Goal: Task Accomplishment & Management: Manage account settings

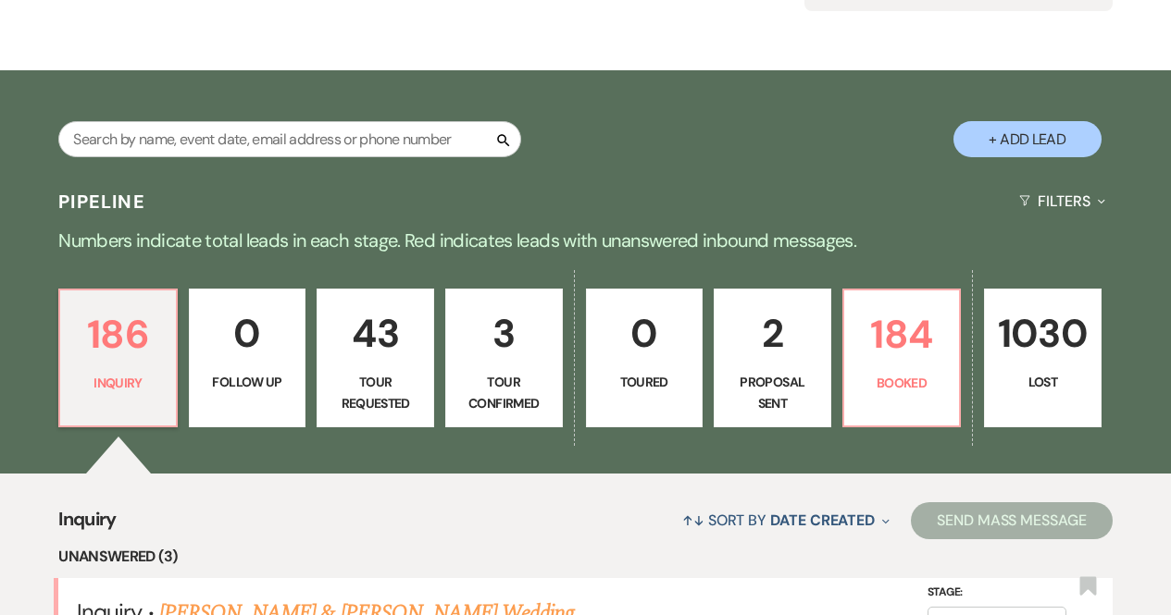
scroll to position [247, 0]
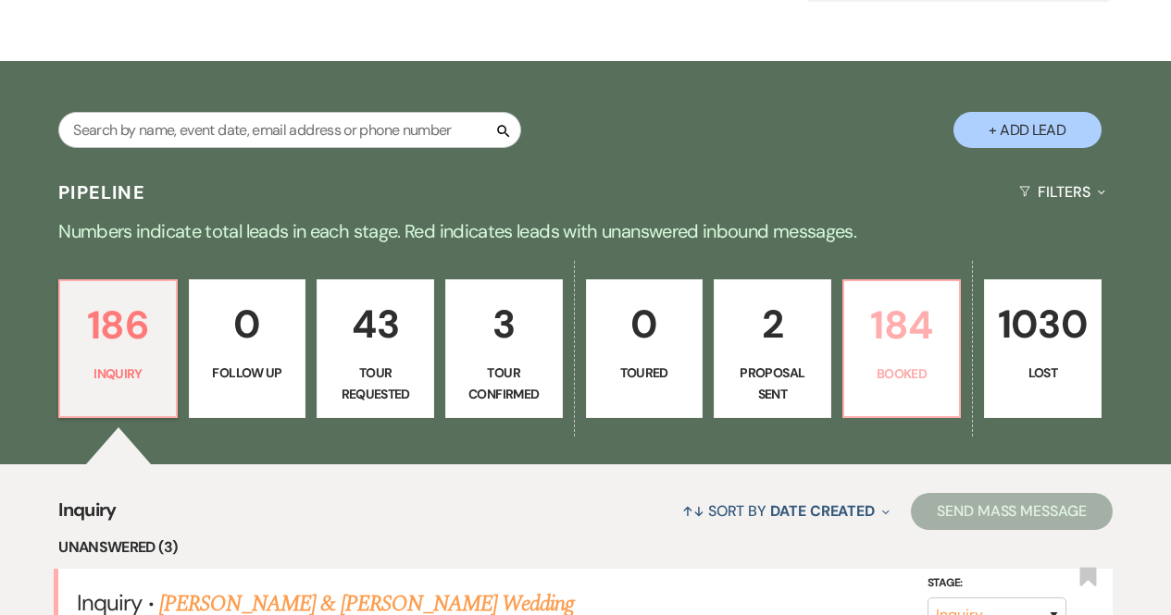
click at [898, 362] on link "184 Booked" at bounding box center [901, 348] width 119 height 139
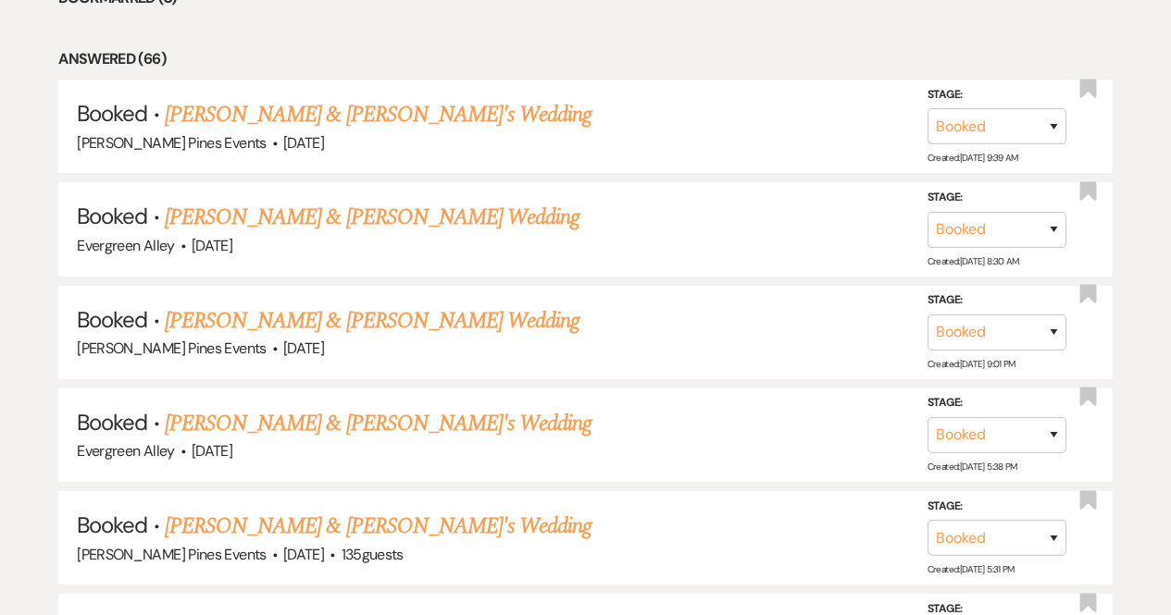
scroll to position [1065, 0]
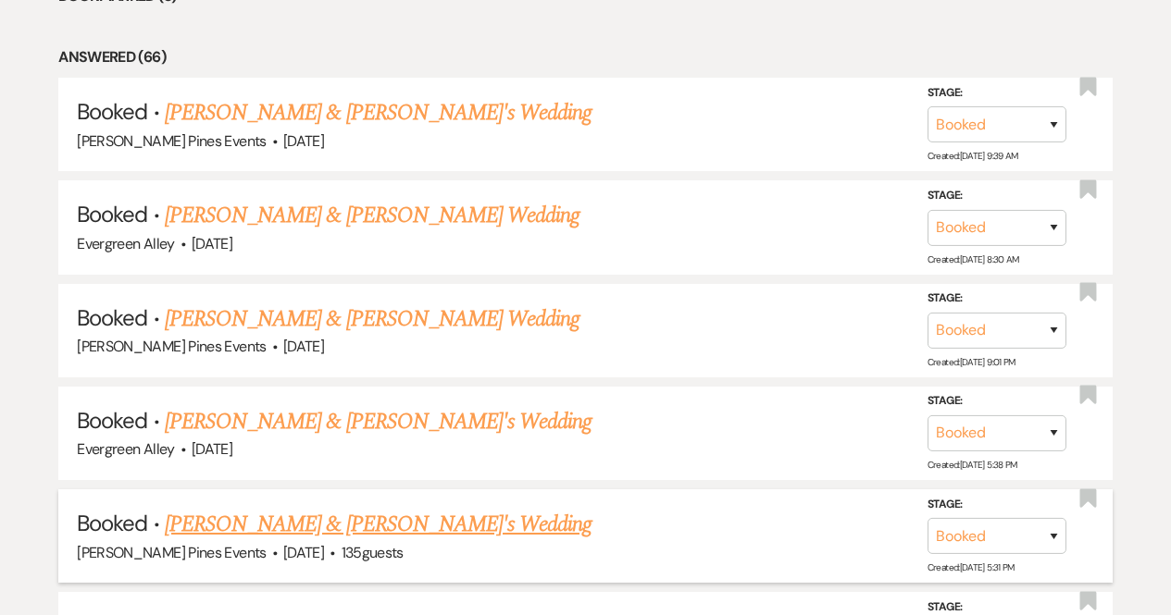
click at [366, 527] on link "[PERSON_NAME] & [PERSON_NAME]'s Wedding" at bounding box center [379, 524] width 428 height 33
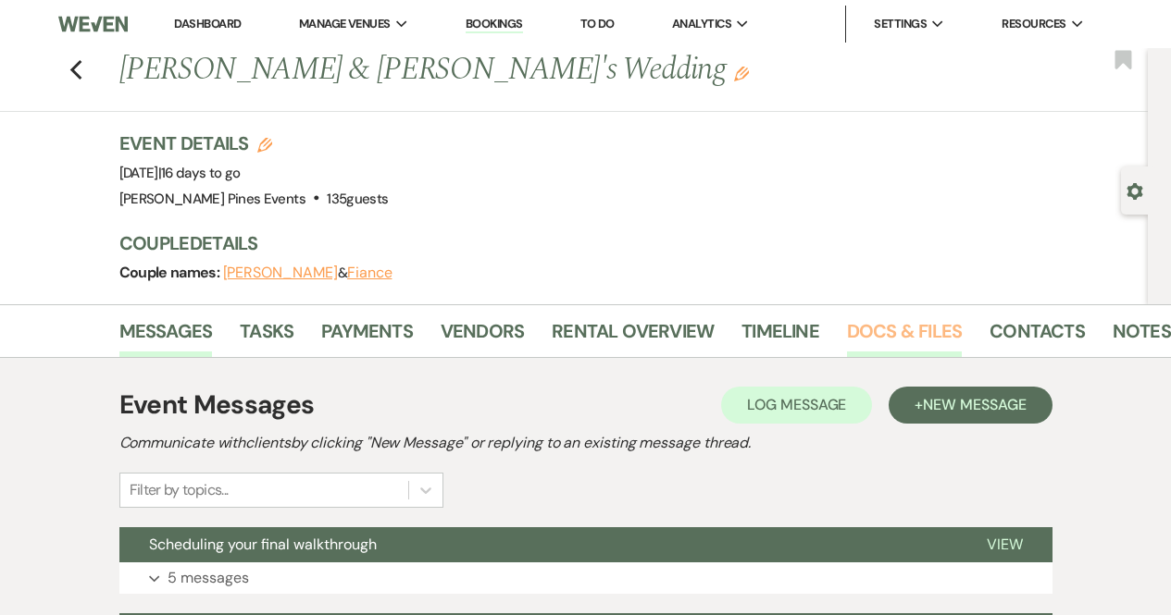
click at [912, 330] on link "Docs & Files" at bounding box center [904, 336] width 115 height 41
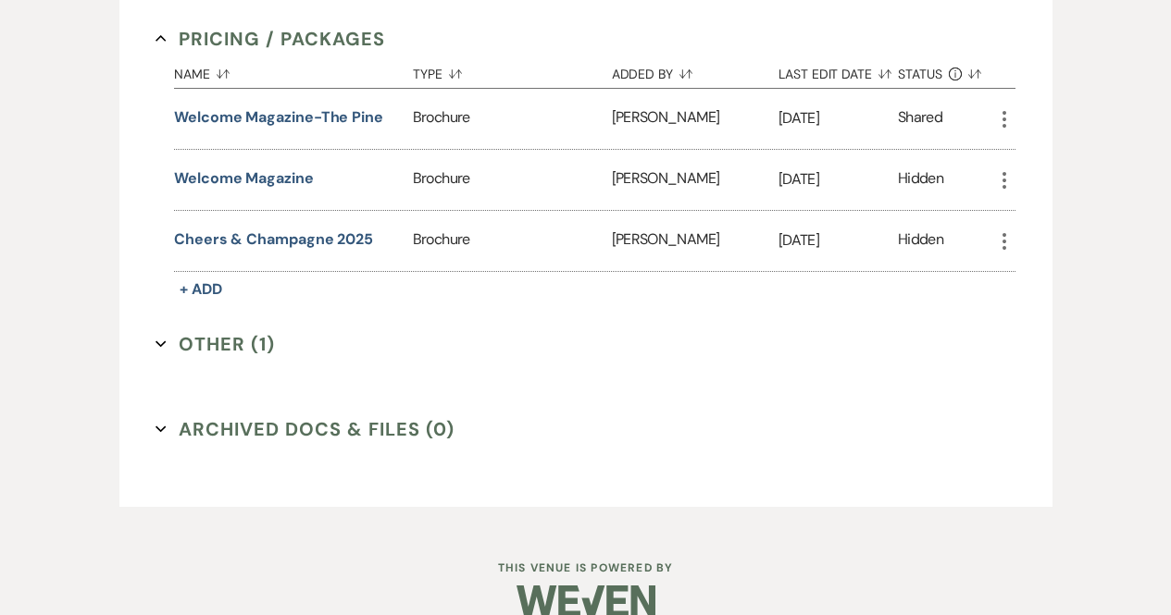
scroll to position [1109, 0]
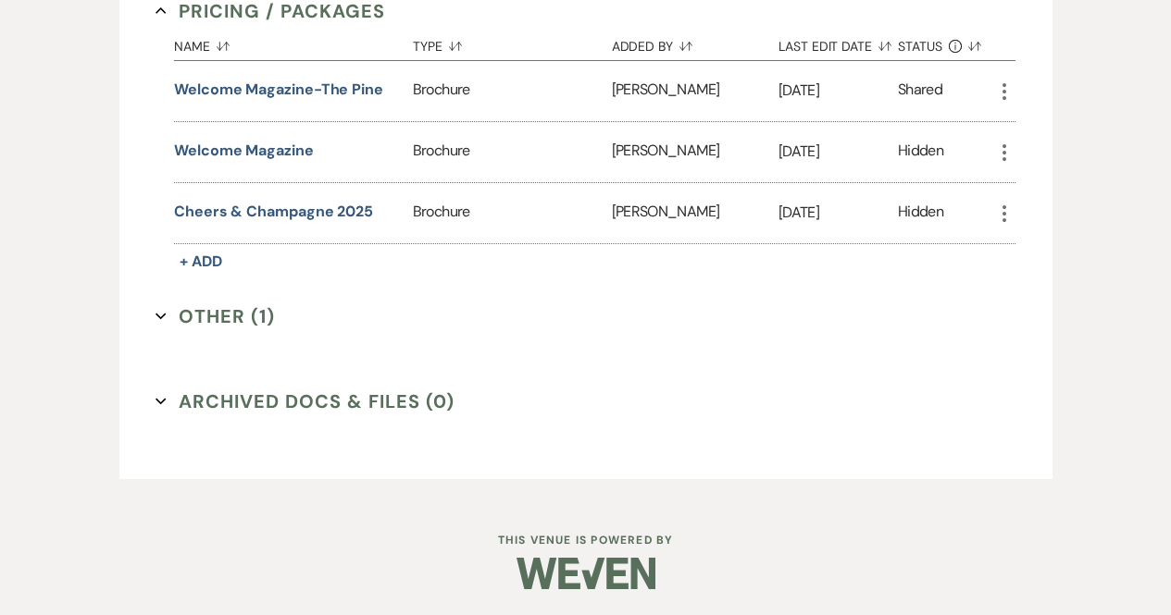
click at [224, 306] on button "Other (1) Expand" at bounding box center [214, 317] width 119 height 28
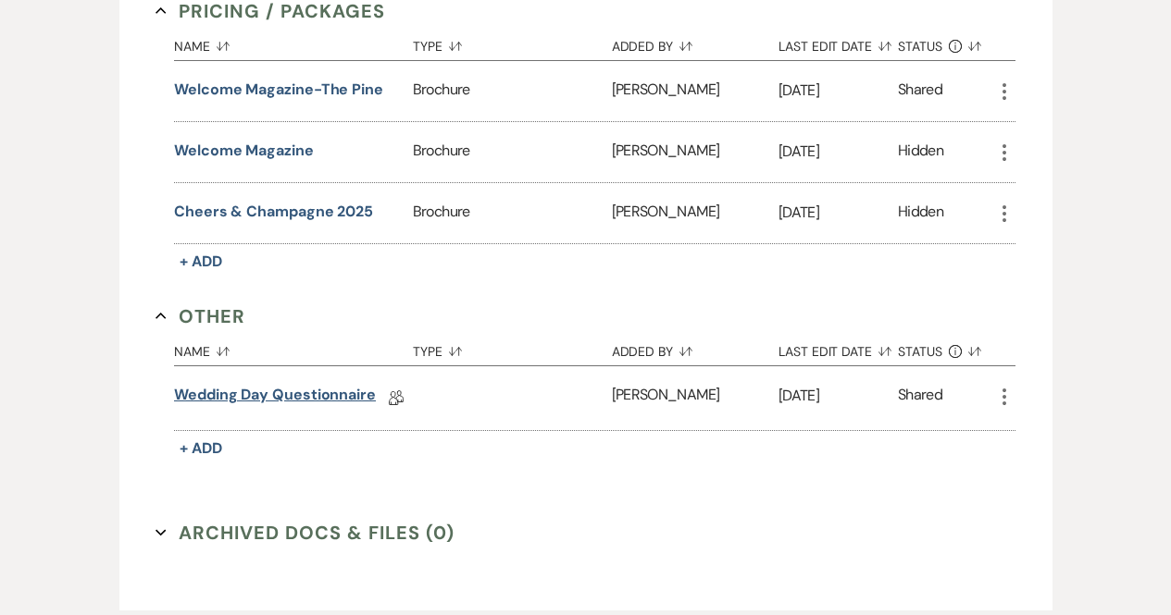
click at [263, 389] on link "Wedding Day Questionnaire" at bounding box center [275, 398] width 202 height 29
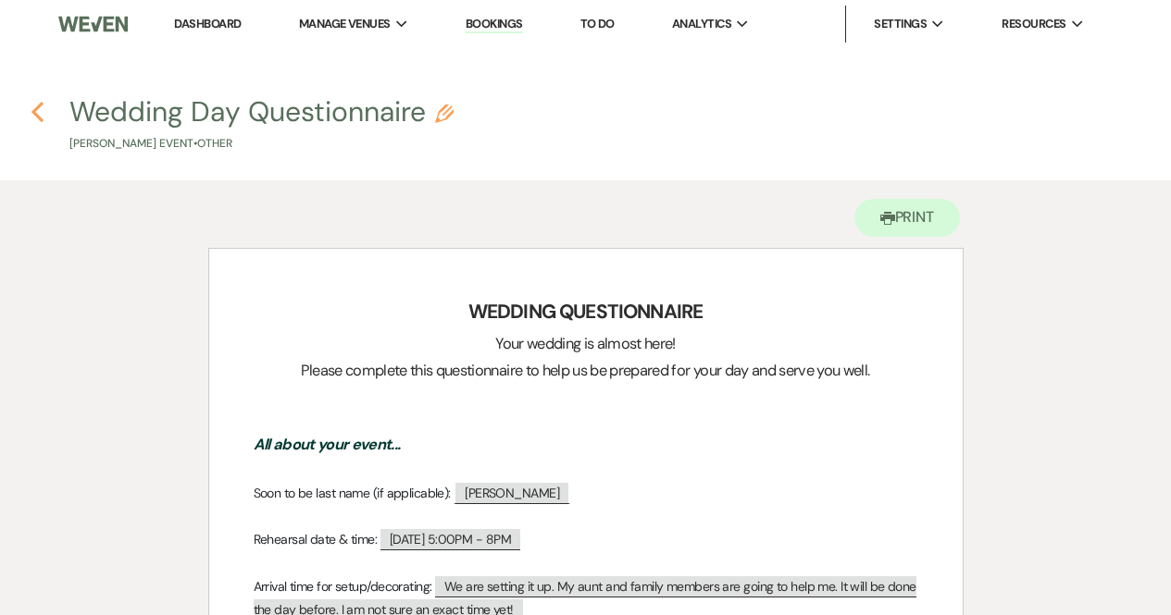
click at [38, 111] on icon "Previous" at bounding box center [38, 112] width 14 height 22
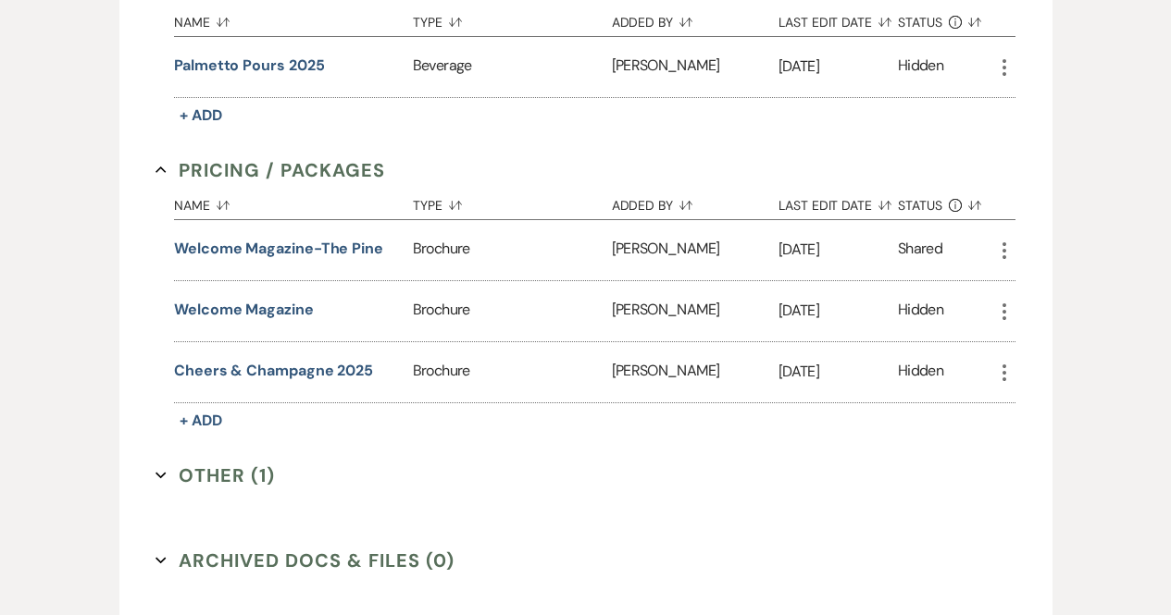
click at [211, 480] on button "Other (1) Expand" at bounding box center [214, 476] width 119 height 28
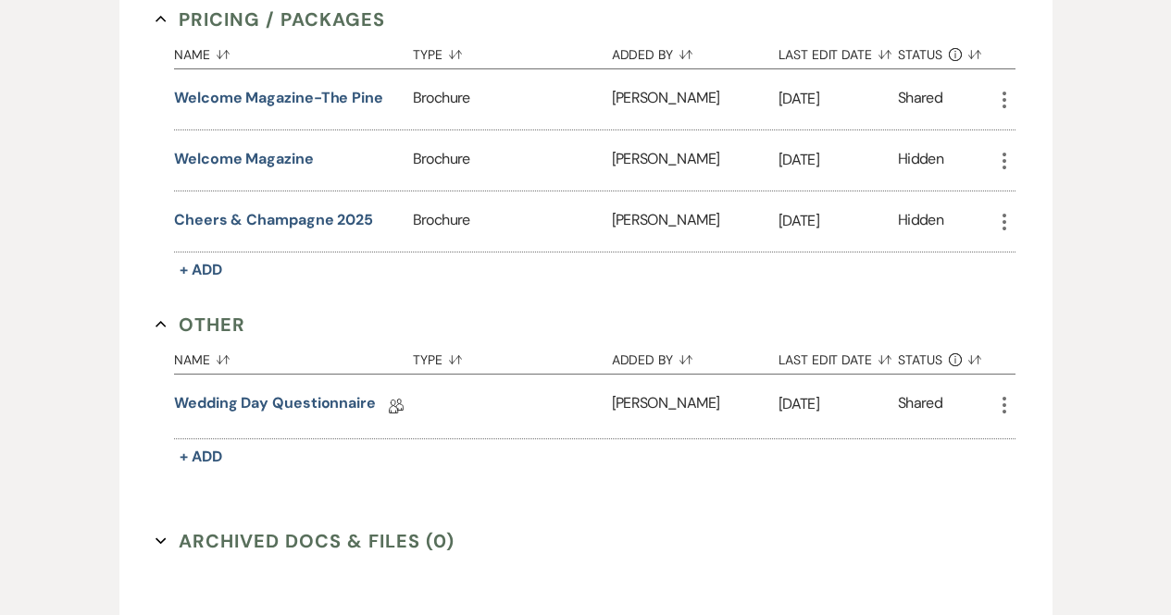
scroll to position [1101, 0]
click at [237, 400] on link "Wedding Day Questionnaire" at bounding box center [275, 405] width 202 height 29
